Goal: Task Accomplishment & Management: Use online tool/utility

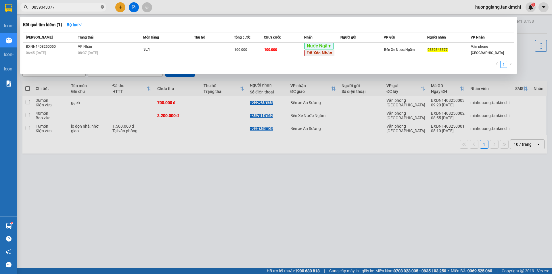
click at [101, 6] on icon "close-circle" at bounding box center [102, 6] width 3 height 3
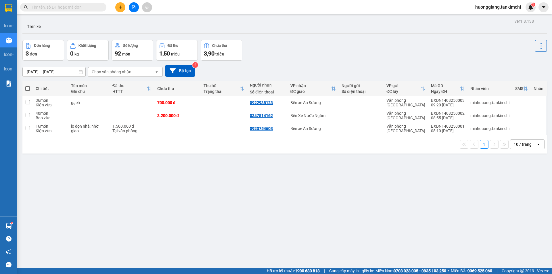
click at [70, 6] on input "text" at bounding box center [66, 7] width 68 height 6
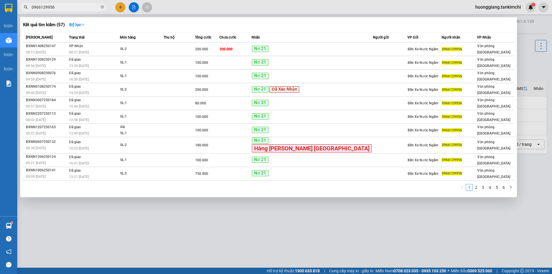
type input "0966129956"
click at [103, 7] on icon "close-circle" at bounding box center [102, 6] width 3 height 3
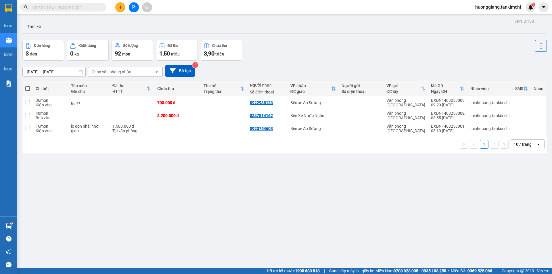
click at [79, 9] on input "text" at bounding box center [66, 7] width 68 height 6
click at [81, 7] on input "text" at bounding box center [66, 7] width 68 height 6
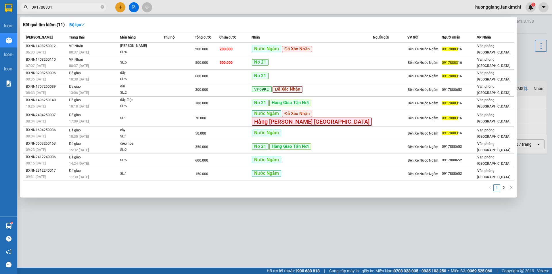
type input "0917888316"
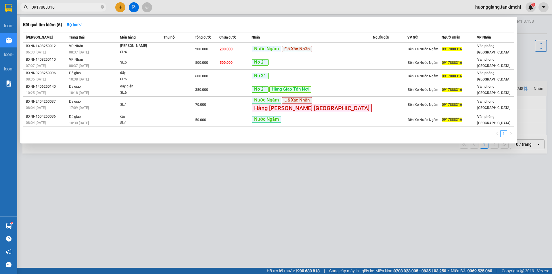
click at [47, 6] on input "0917888316" at bounding box center [66, 7] width 68 height 6
click at [103, 7] on icon "close-circle" at bounding box center [102, 6] width 3 height 3
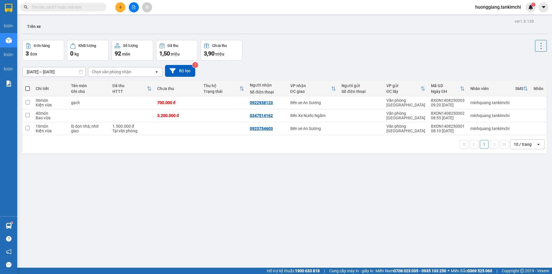
click at [85, 8] on input "text" at bounding box center [66, 7] width 68 height 6
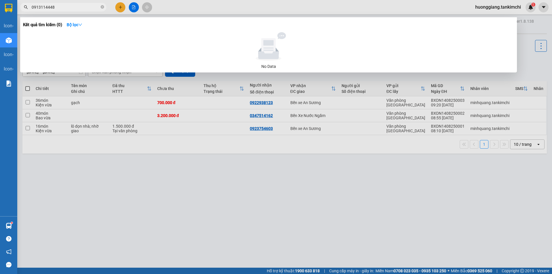
click at [52, 8] on input "0913114448" at bounding box center [66, 7] width 68 height 6
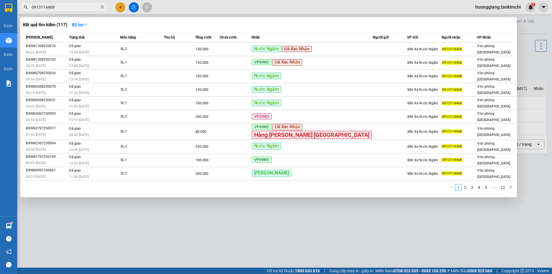
type input "0913114468"
click at [102, 7] on icon "close-circle" at bounding box center [102, 6] width 3 height 3
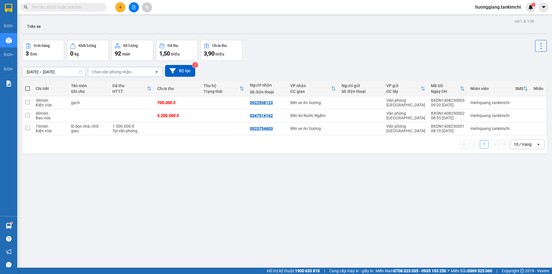
click at [75, 5] on input "text" at bounding box center [66, 7] width 68 height 6
click at [76, 7] on input "text" at bounding box center [66, 7] width 68 height 6
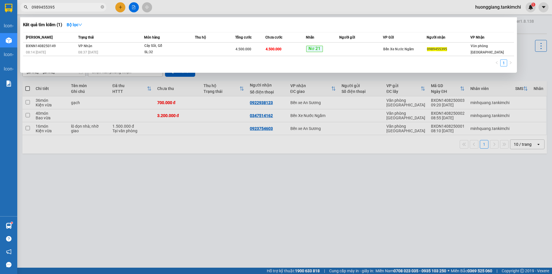
type input "0989455395"
click at [102, 6] on icon "close-circle" at bounding box center [102, 6] width 3 height 3
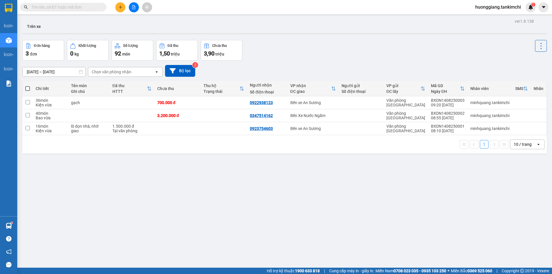
click at [87, 9] on input "text" at bounding box center [66, 7] width 68 height 6
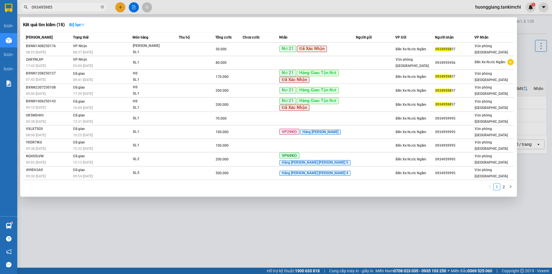
type input "0934959857"
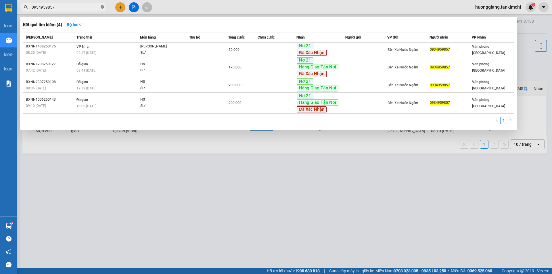
click at [102, 7] on icon "close-circle" at bounding box center [102, 6] width 3 height 3
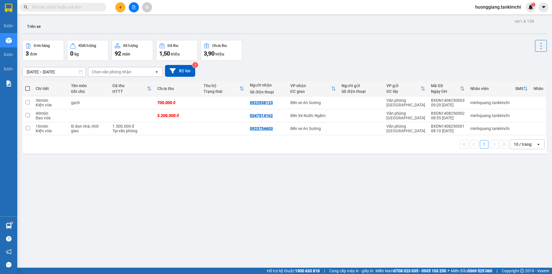
click at [85, 7] on input "text" at bounding box center [66, 7] width 68 height 6
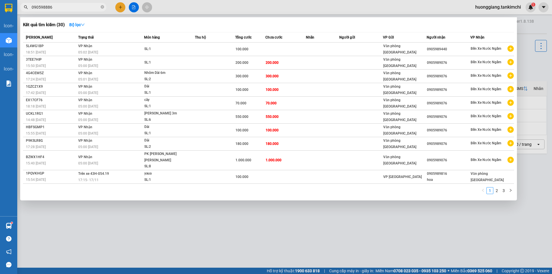
type input "0905988860"
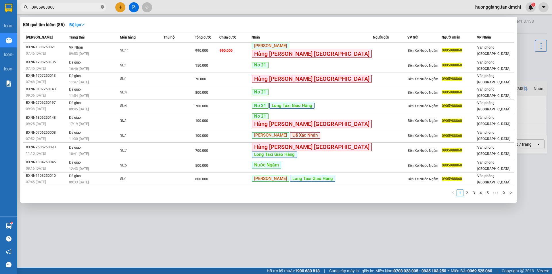
click at [102, 5] on icon "close-circle" at bounding box center [102, 6] width 3 height 3
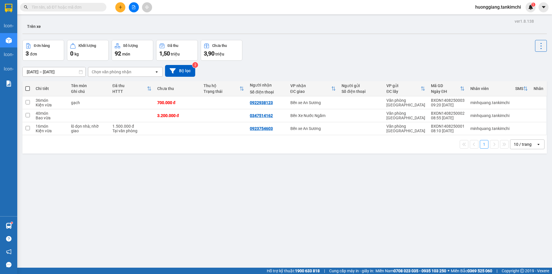
click at [67, 5] on input "text" at bounding box center [66, 7] width 68 height 6
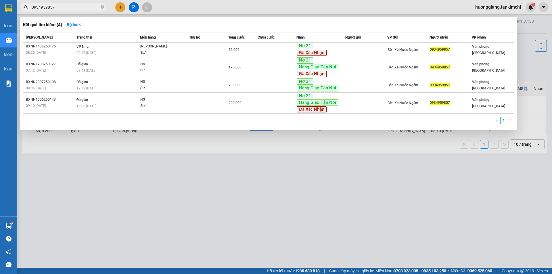
type input "0934959857"
click at [50, 3] on span "0934959857" at bounding box center [63, 7] width 86 height 9
click at [49, 5] on input "0934959857" at bounding box center [66, 7] width 68 height 6
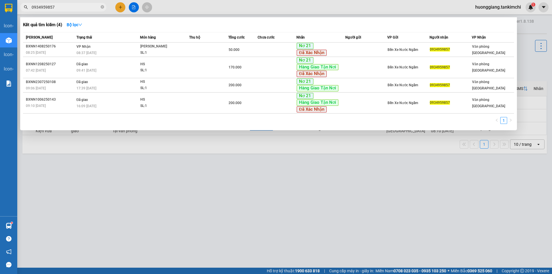
click at [49, 8] on input "0934959857" at bounding box center [66, 7] width 68 height 6
click at [102, 8] on icon "close-circle" at bounding box center [102, 6] width 3 height 3
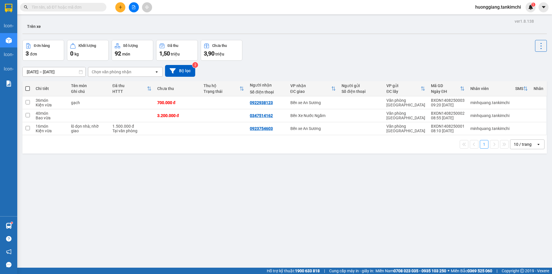
click at [91, 9] on input "text" at bounding box center [66, 7] width 68 height 6
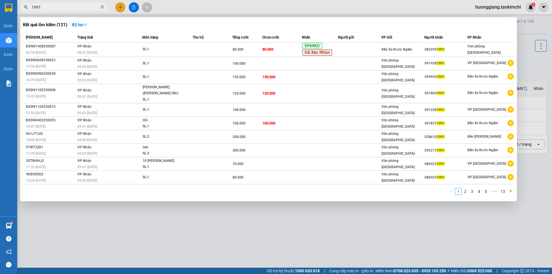
type input "1991"
click at [102, 7] on icon "close-circle" at bounding box center [102, 6] width 3 height 3
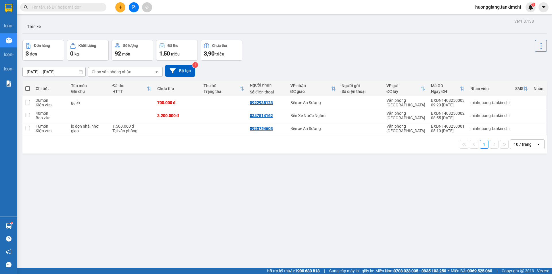
click at [77, 7] on input "text" at bounding box center [66, 7] width 68 height 6
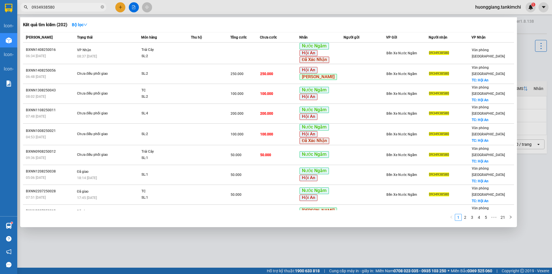
type input "0934938580"
click at [78, 8] on input "0934938580" at bounding box center [66, 7] width 68 height 6
click at [102, 6] on icon "close-circle" at bounding box center [102, 6] width 3 height 3
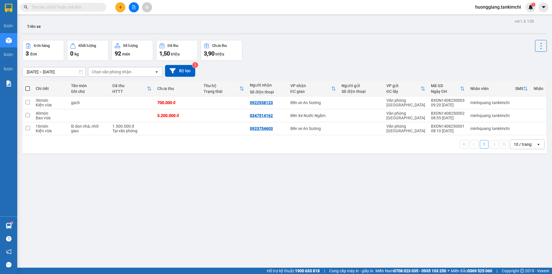
click at [68, 8] on input "text" at bounding box center [66, 7] width 68 height 6
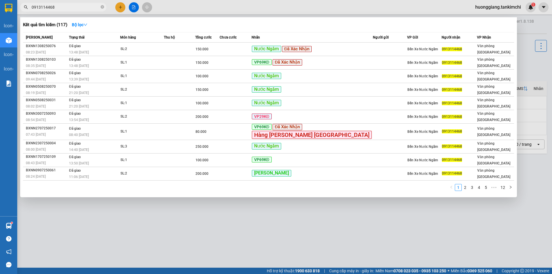
type input "0913114468"
click at [103, 7] on icon "close-circle" at bounding box center [102, 6] width 3 height 3
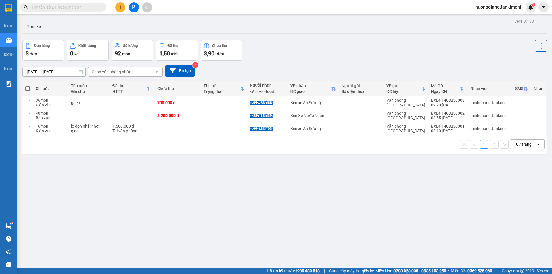
click at [90, 6] on input "text" at bounding box center [66, 7] width 68 height 6
click at [71, 7] on input "text" at bounding box center [66, 7] width 68 height 6
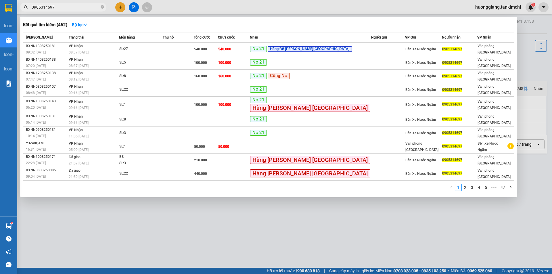
type input "0905314697"
click at [102, 6] on icon "close-circle" at bounding box center [102, 6] width 3 height 3
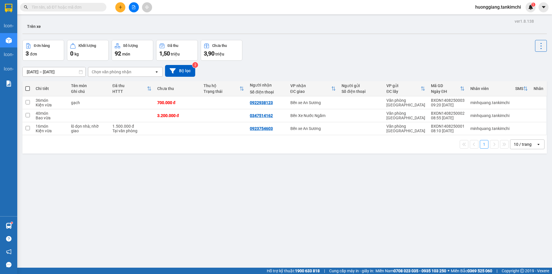
paste input "0905848841"
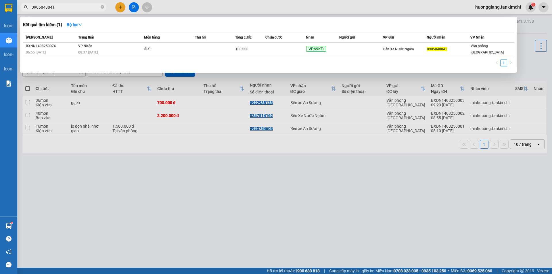
type input "0905848841"
click at [101, 7] on icon "close-circle" at bounding box center [102, 6] width 3 height 3
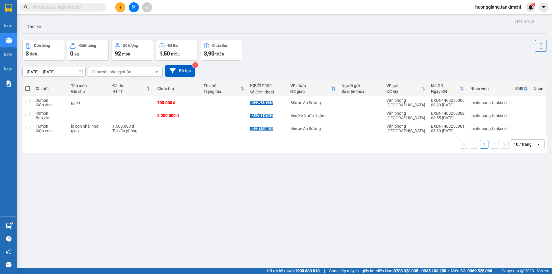
click at [85, 8] on input "text" at bounding box center [66, 7] width 68 height 6
click at [87, 7] on input "text" at bounding box center [66, 7] width 68 height 6
click at [91, 7] on input "text" at bounding box center [66, 7] width 68 height 6
click at [78, 7] on input "text" at bounding box center [66, 7] width 68 height 6
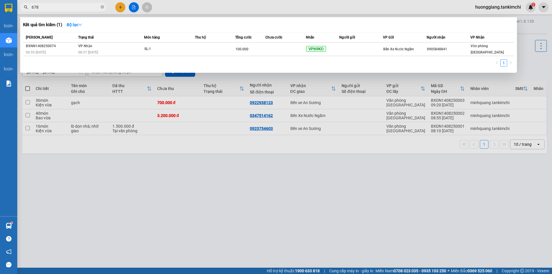
type input "6781"
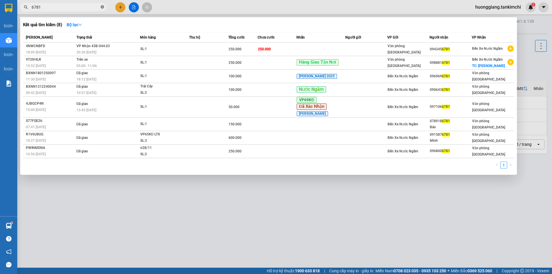
click at [103, 6] on icon "close-circle" at bounding box center [102, 6] width 3 height 3
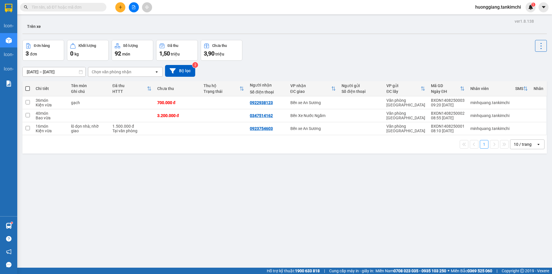
click at [83, 6] on input "text" at bounding box center [66, 7] width 68 height 6
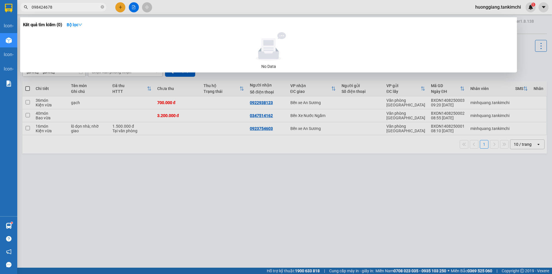
type input "0984246781"
click at [103, 5] on icon "close-circle" at bounding box center [102, 6] width 3 height 3
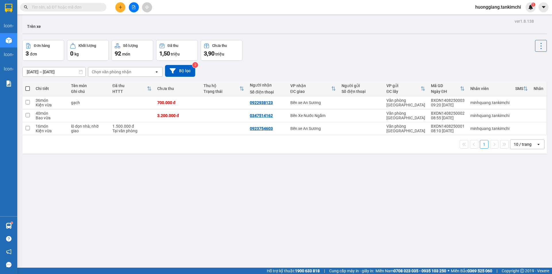
click at [82, 6] on input "text" at bounding box center [66, 7] width 68 height 6
click at [76, 9] on input "text" at bounding box center [66, 7] width 68 height 6
click at [81, 7] on input "0" at bounding box center [66, 7] width 68 height 6
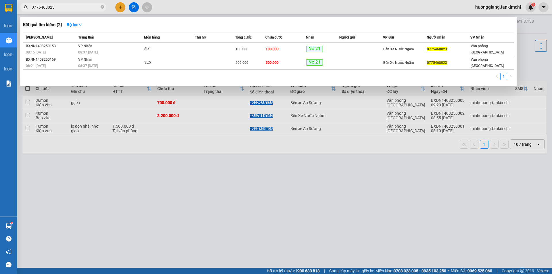
type input "0775468023"
click at [101, 7] on icon "close-circle" at bounding box center [102, 6] width 3 height 3
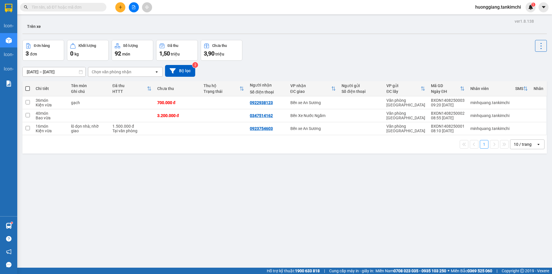
click at [77, 7] on input "text" at bounding box center [66, 7] width 68 height 6
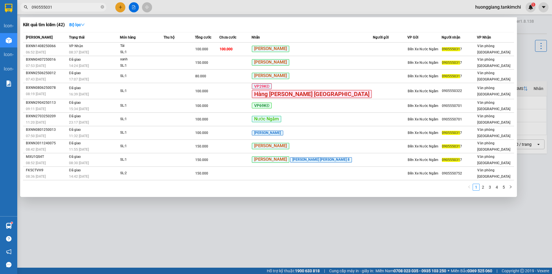
type input "0905550317"
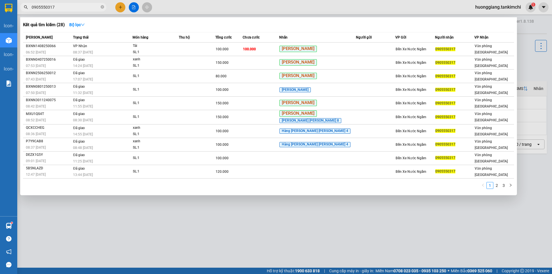
click at [102, 7] on icon "close-circle" at bounding box center [102, 6] width 3 height 3
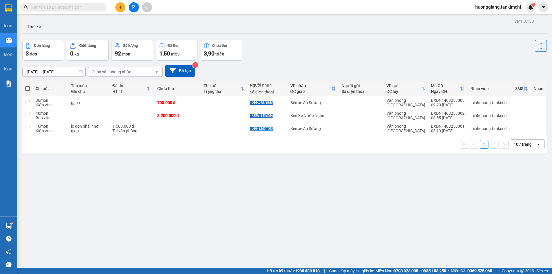
click at [89, 6] on input "text" at bounding box center [66, 7] width 68 height 6
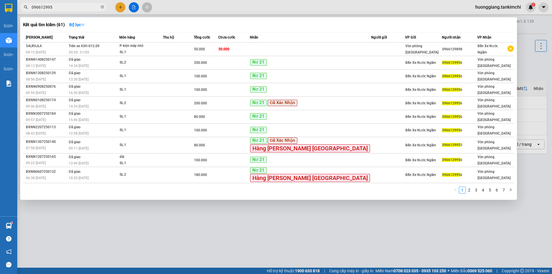
type input "0966129956"
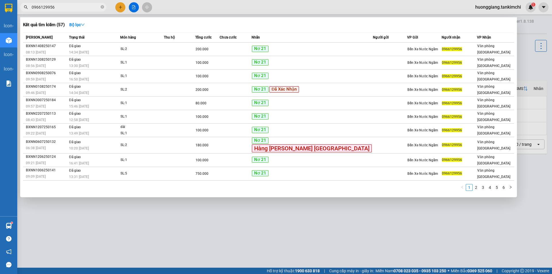
drag, startPoint x: 103, startPoint y: 7, endPoint x: 90, endPoint y: 7, distance: 12.7
click at [102, 7] on icon "close-circle" at bounding box center [102, 6] width 3 height 3
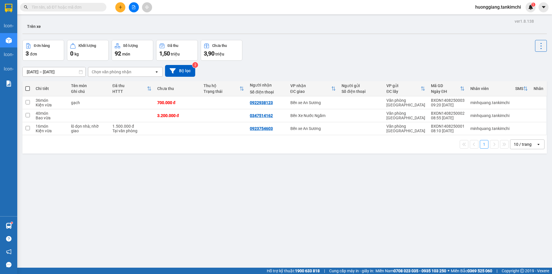
click at [82, 7] on input "text" at bounding box center [66, 7] width 68 height 6
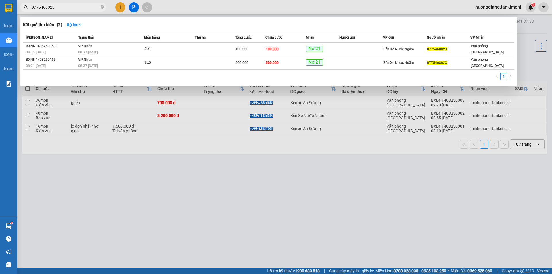
type input "0775468023"
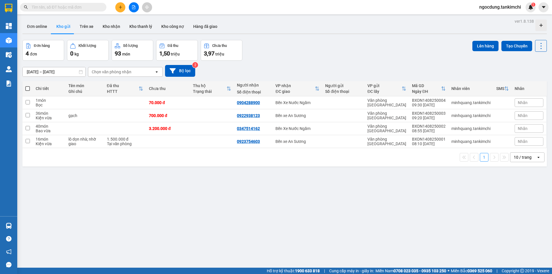
click at [77, 2] on div "Kết quả tìm kiếm ( 20 ) Bộ lọc Mã ĐH Trạng thái Món hàng Thu hộ Tổng cước Chưa …" at bounding box center [276, 7] width 552 height 14
click at [80, 12] on div "Kết quả tìm kiếm ( 20 ) Bộ lọc Mã ĐH Trạng thái Món hàng Thu hộ Tổng cước Chưa …" at bounding box center [56, 7] width 112 height 10
click at [85, 9] on input "text" at bounding box center [66, 7] width 68 height 6
paste input "0934959857"
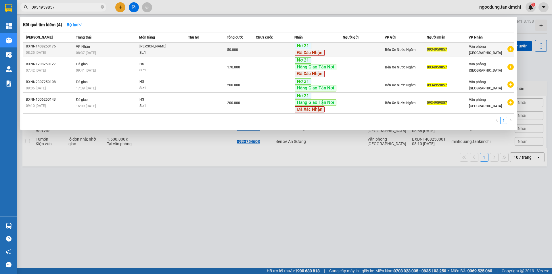
type input "0934959857"
click at [132, 50] on div "08:37 [DATE]" at bounding box center [107, 53] width 63 height 6
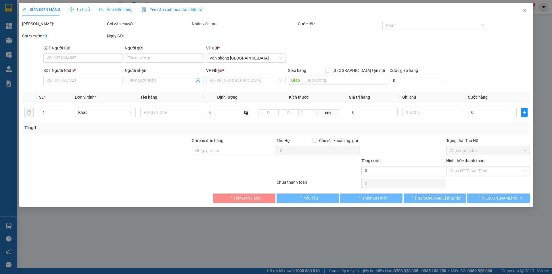
type input "0934959857"
type input "50.000"
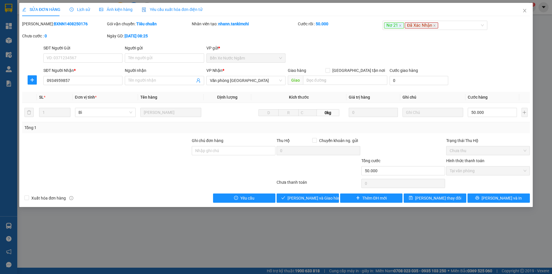
click at [86, 10] on span "Lịch sử" at bounding box center [80, 9] width 20 height 5
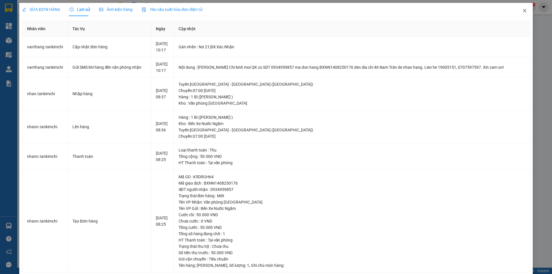
click at [523, 11] on icon "close" at bounding box center [524, 10] width 3 height 3
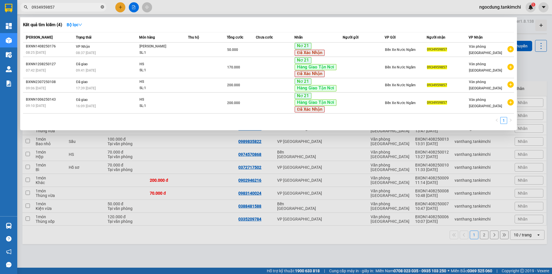
click at [102, 7] on icon "close-circle" at bounding box center [102, 6] width 3 height 3
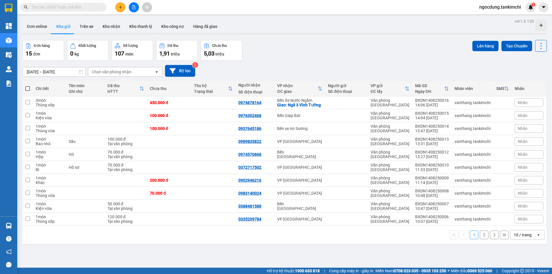
click at [73, 7] on input "text" at bounding box center [66, 7] width 68 height 6
